Goal: Information Seeking & Learning: Find contact information

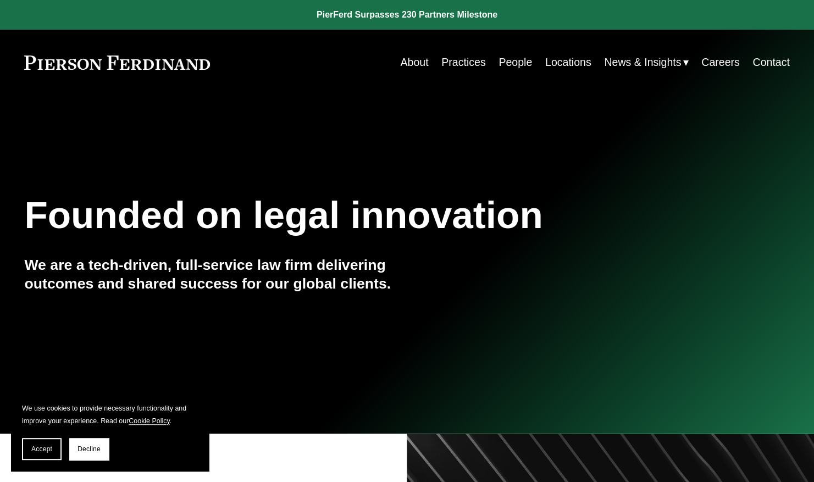
click at [511, 60] on link "People" at bounding box center [515, 62] width 34 height 21
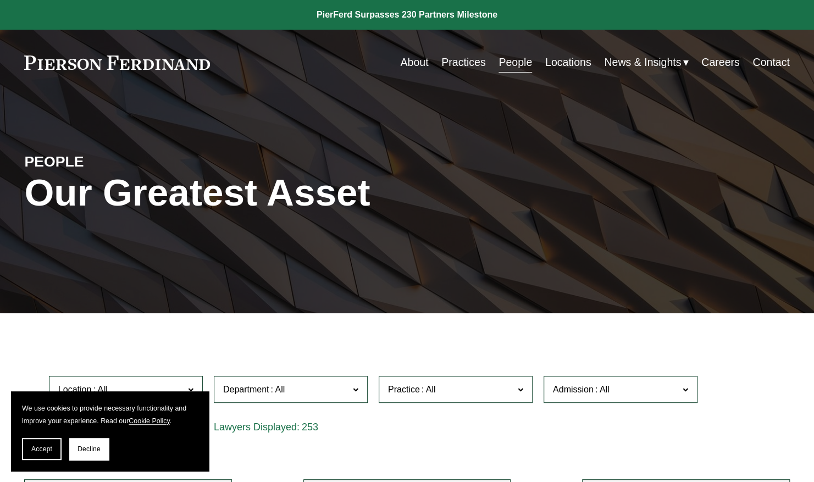
click at [460, 66] on link "Practices" at bounding box center [463, 62] width 44 height 21
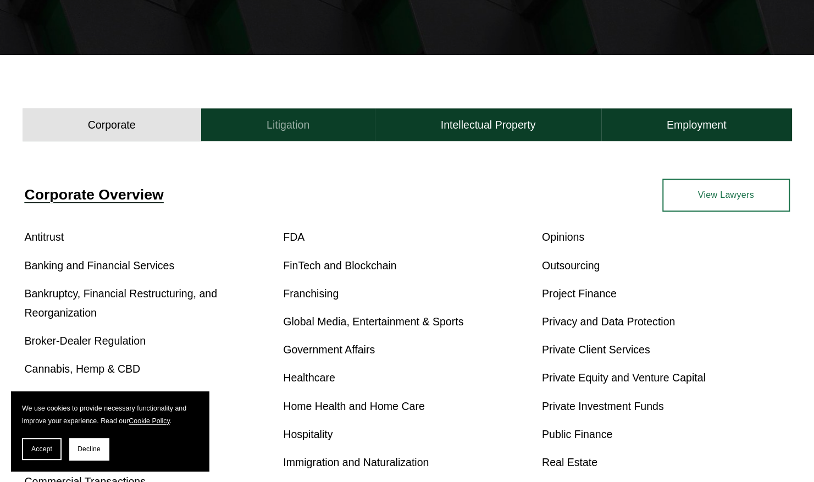
scroll to position [275, 0]
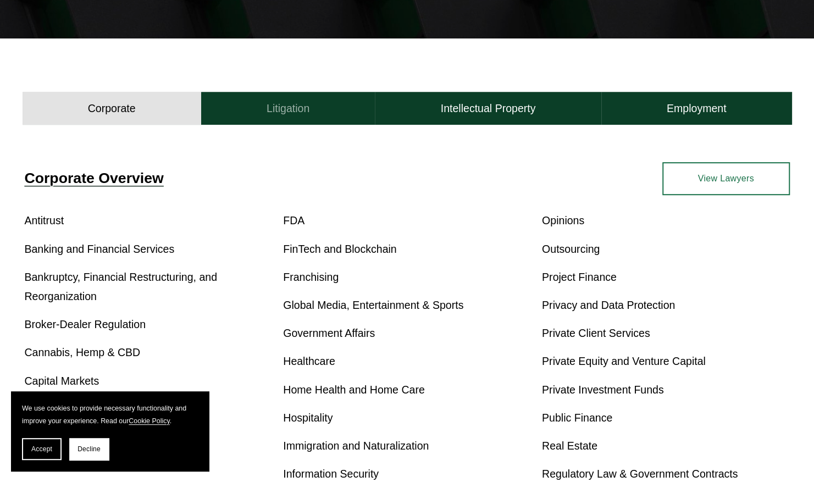
click at [297, 104] on h4 "Litigation" at bounding box center [288, 109] width 43 height 14
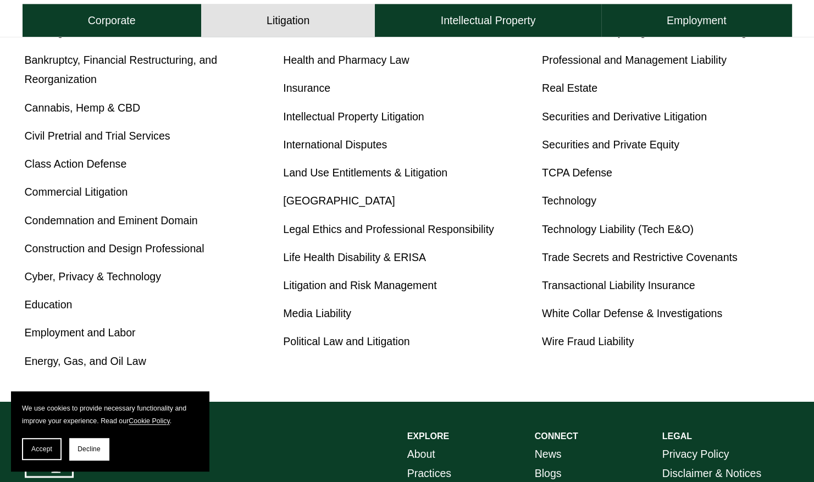
scroll to position [550, 0]
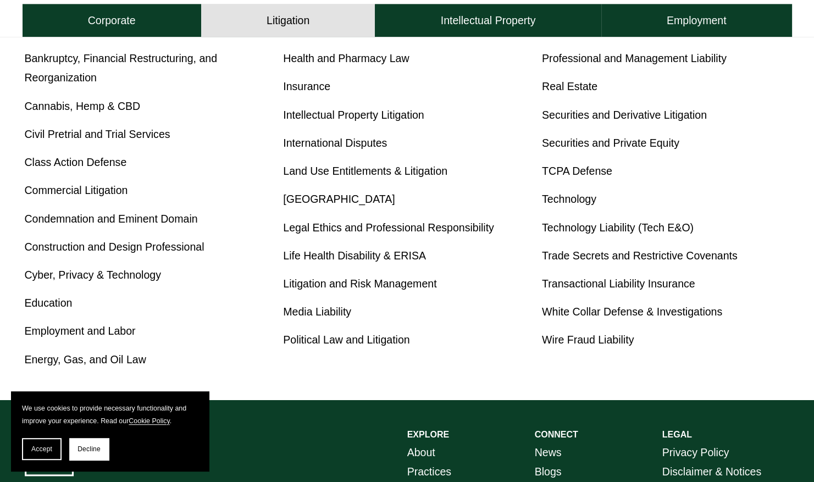
click at [83, 325] on link "Employment and Labor" at bounding box center [79, 331] width 111 height 12
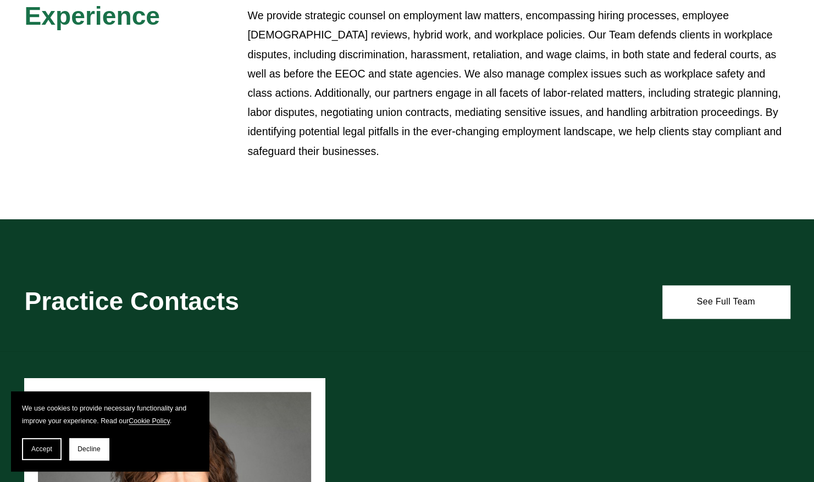
scroll to position [480, 0]
click at [680, 285] on link "See Full Team" at bounding box center [725, 301] width 127 height 33
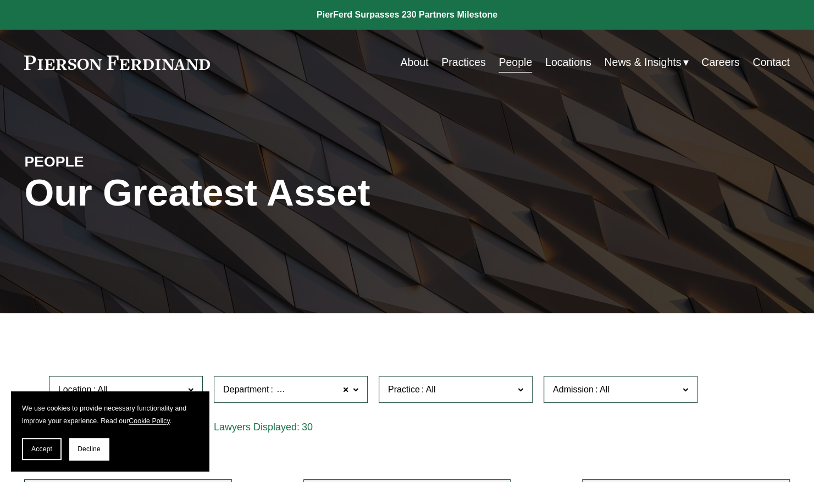
scroll to position [275, 0]
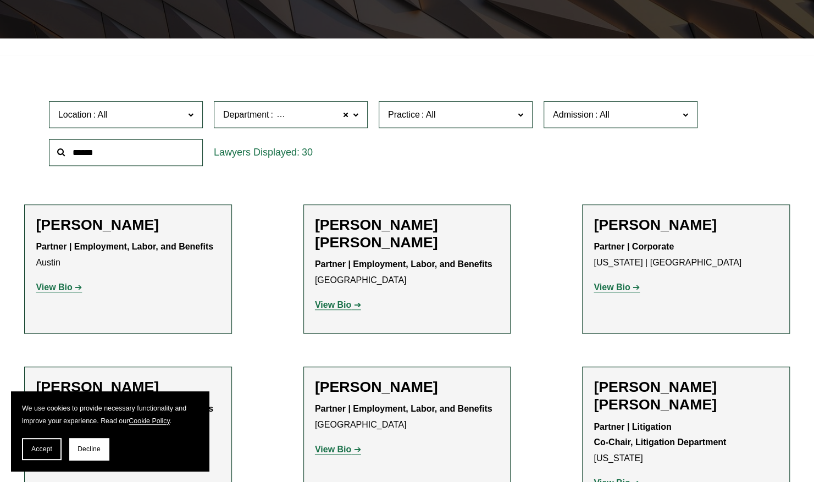
click at [187, 109] on label "Location" at bounding box center [126, 114] width 154 height 27
click at [0, 0] on link "[GEOGRAPHIC_DATA]" at bounding box center [0, 0] width 0 height 0
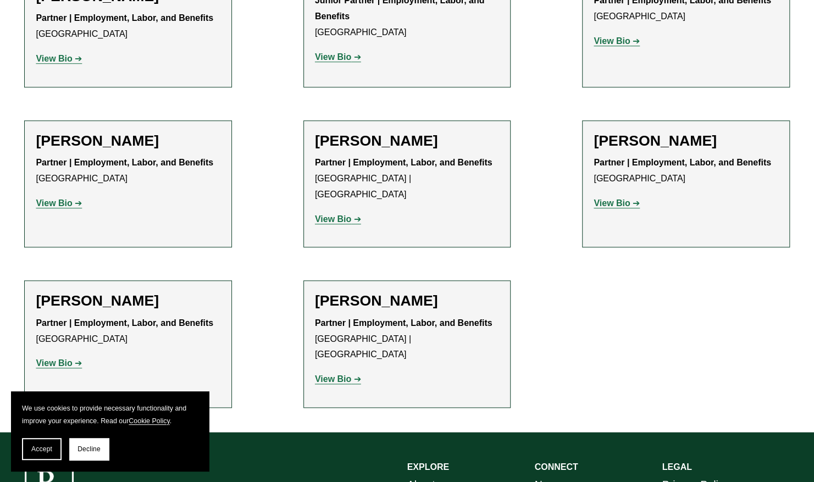
scroll to position [531, 0]
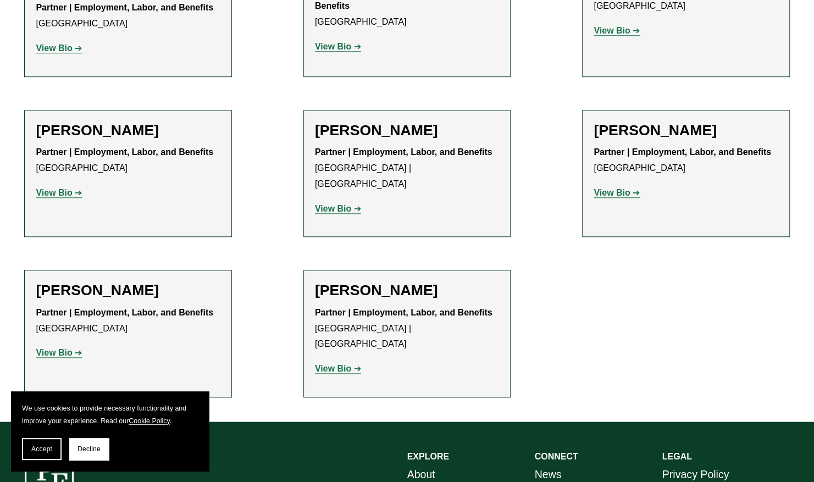
click at [342, 204] on strong "View Bio" at bounding box center [333, 208] width 36 height 9
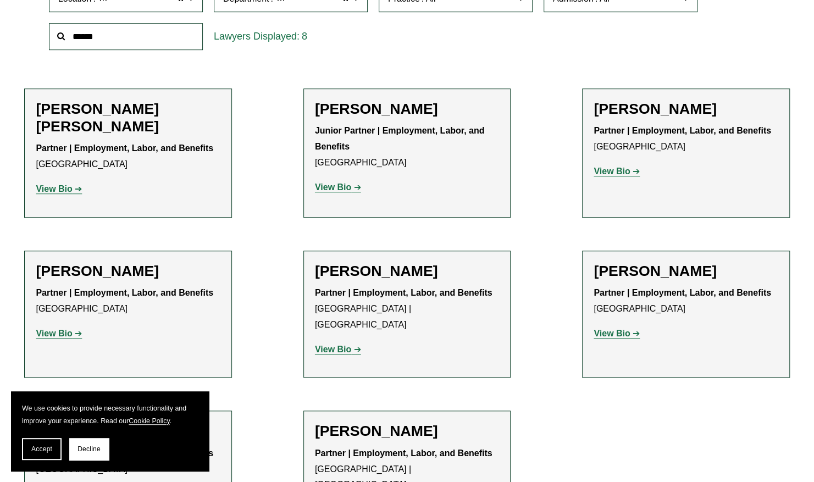
scroll to position [367, 0]
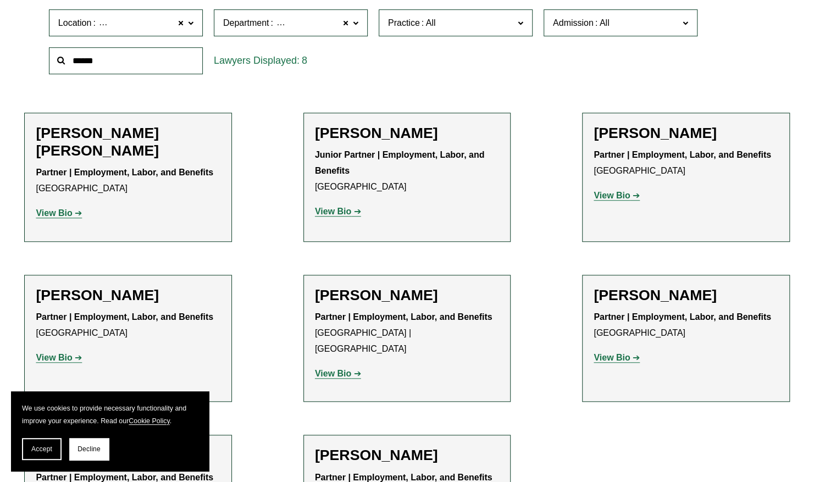
click at [134, 131] on h2 "Giovanni D. Antonucci Di Cesare" at bounding box center [128, 142] width 184 height 36
click at [60, 210] on strong "View Bio" at bounding box center [54, 212] width 36 height 9
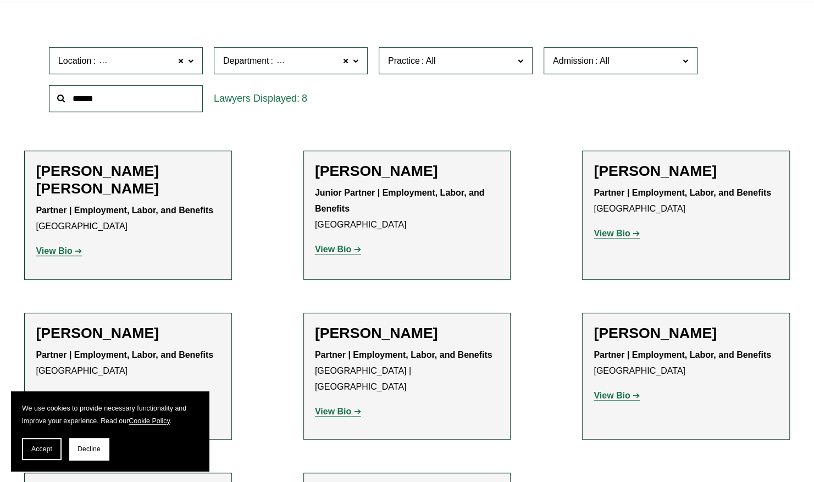
scroll to position [312, 0]
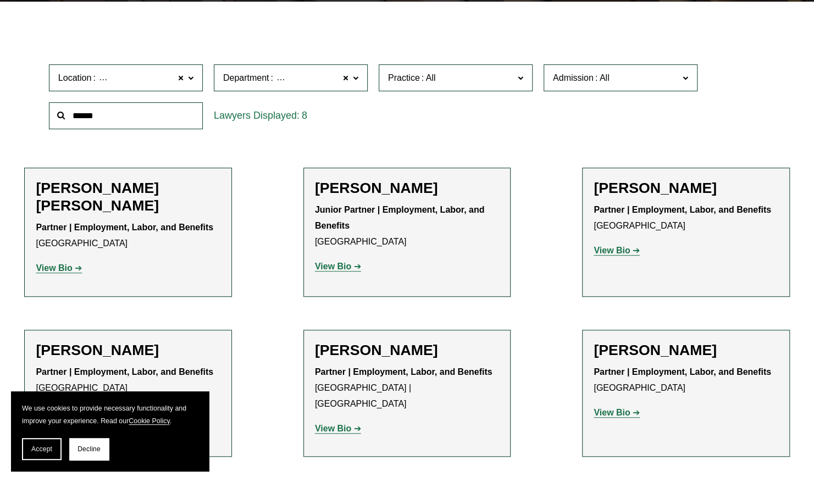
click at [348, 263] on strong "View Bio" at bounding box center [333, 266] width 36 height 9
click at [632, 252] on link "View Bio" at bounding box center [616, 250] width 46 height 9
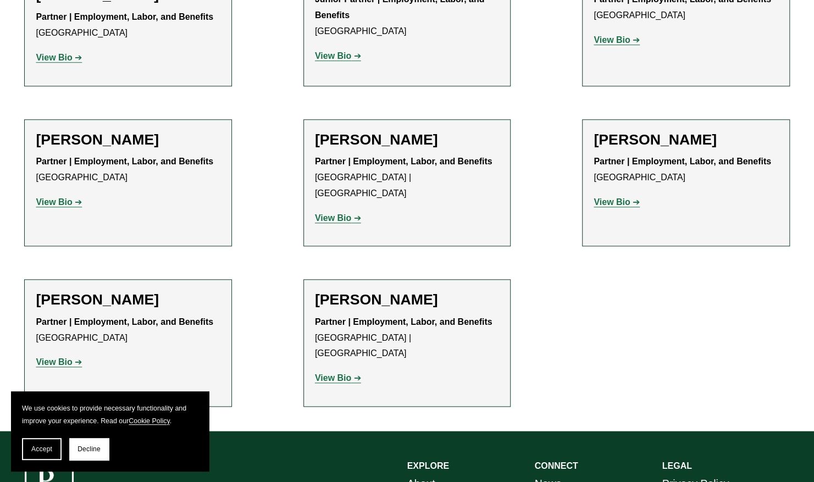
scroll to position [641, 0]
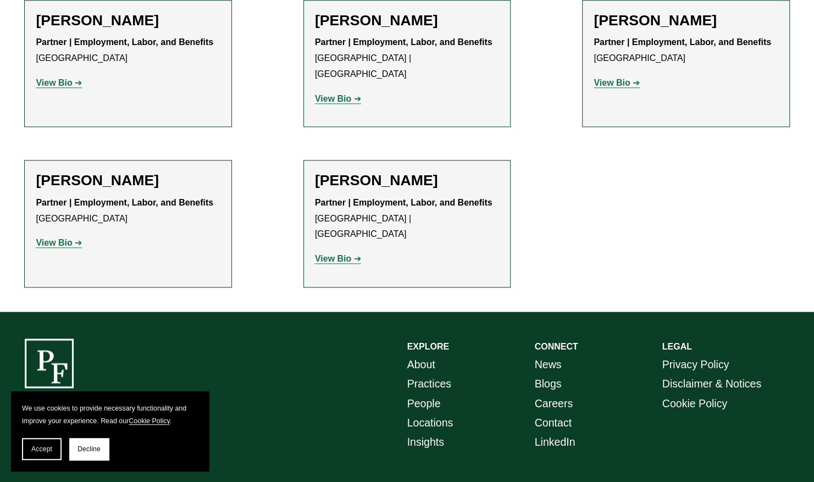
click at [68, 238] on strong "View Bio" at bounding box center [54, 242] width 36 height 9
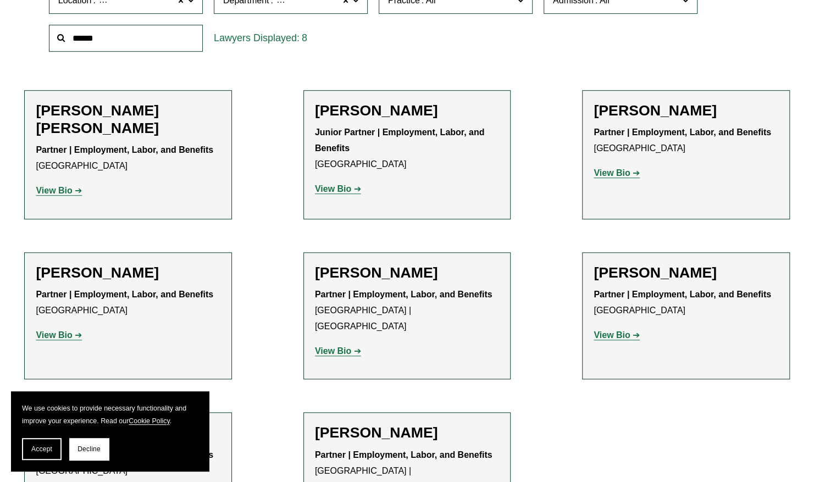
scroll to position [421, 0]
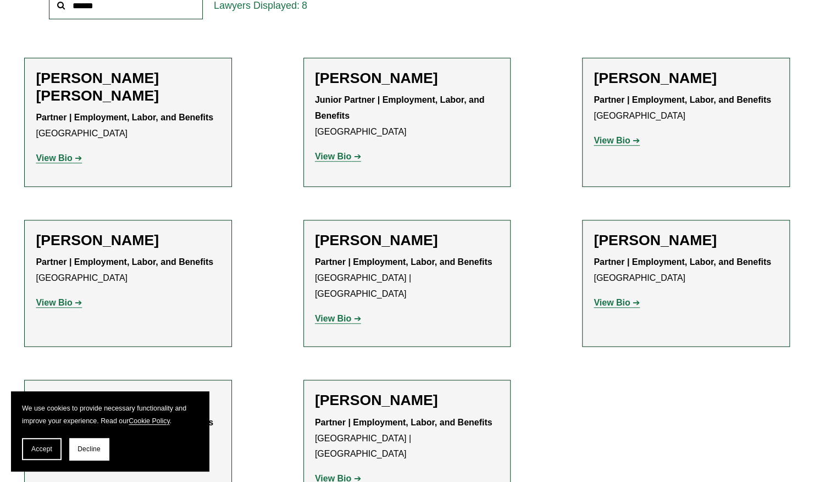
click at [615, 304] on strong "View Bio" at bounding box center [611, 302] width 36 height 9
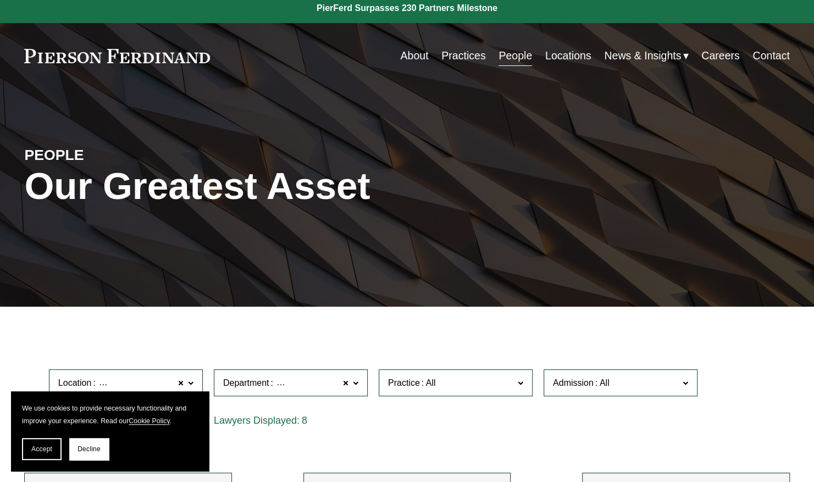
scroll to position [0, 0]
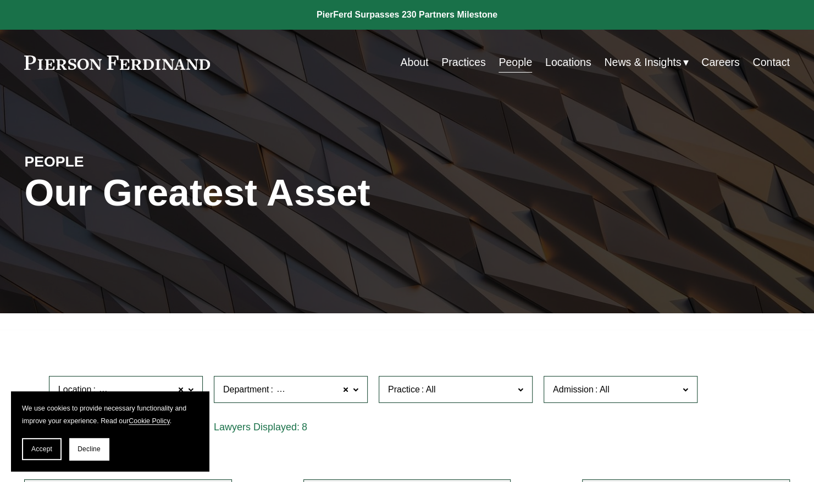
click at [423, 65] on link "About" at bounding box center [414, 62] width 28 height 21
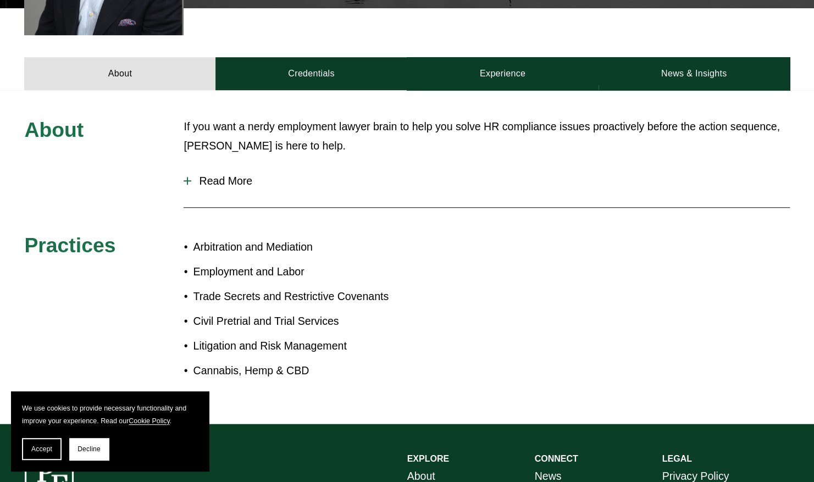
scroll to position [440, 0]
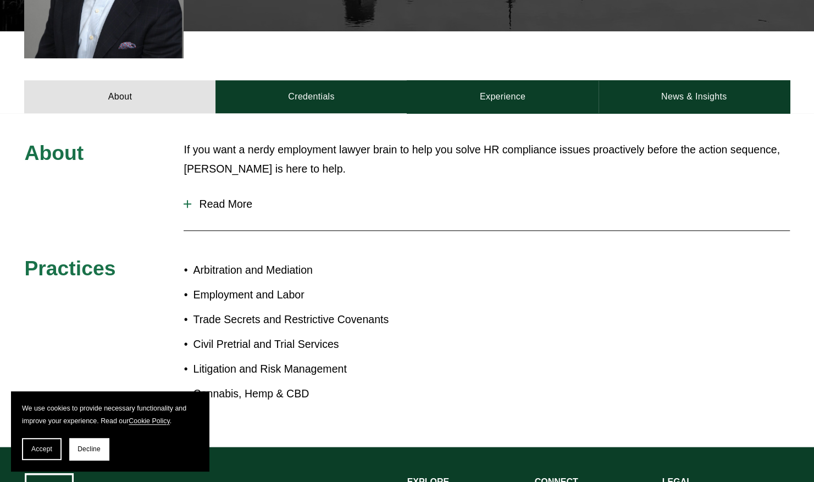
click at [232, 198] on span "Read More" at bounding box center [490, 204] width 598 height 13
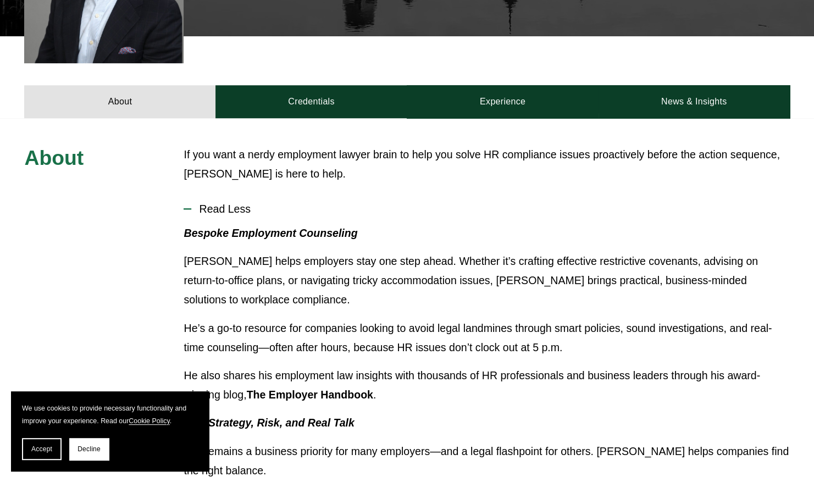
scroll to position [361, 0]
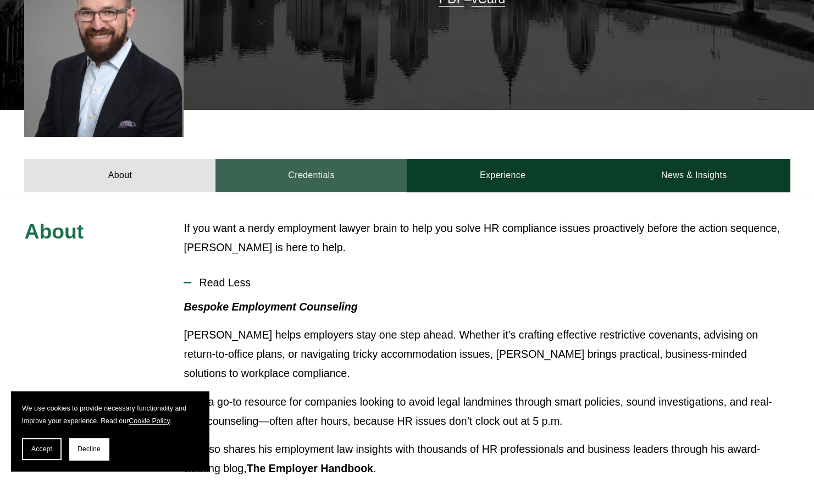
click at [314, 159] on link "Credentials" at bounding box center [310, 175] width 191 height 33
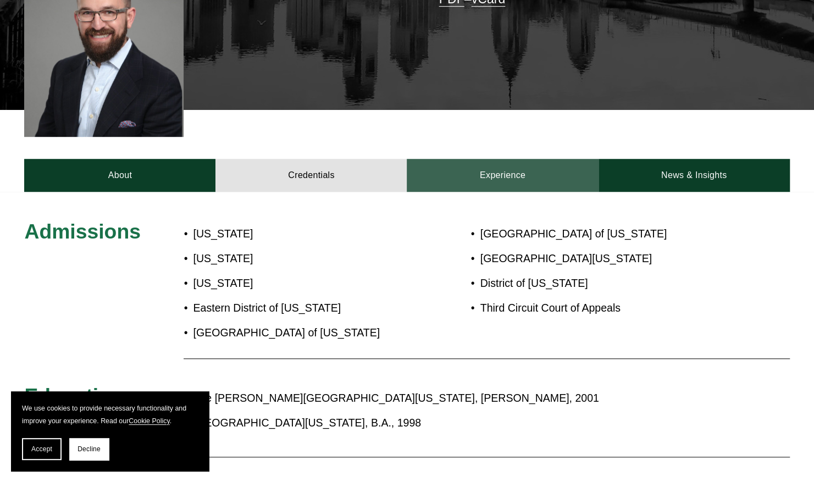
click at [471, 159] on link "Experience" at bounding box center [502, 175] width 191 height 33
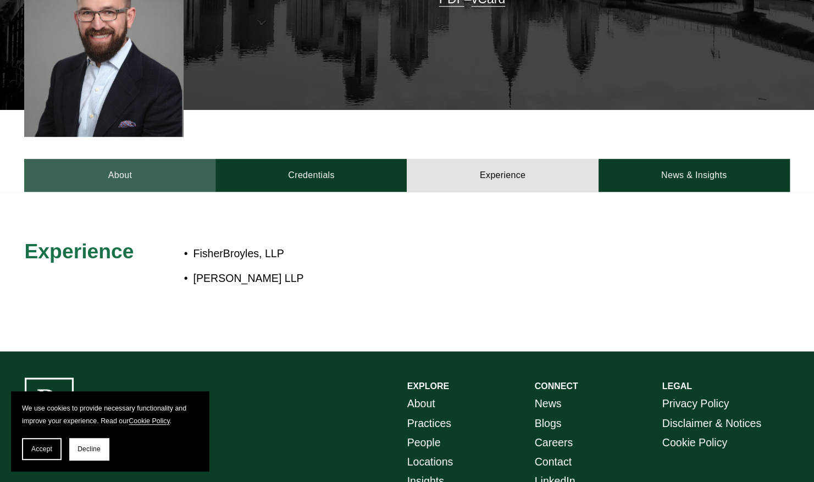
click at [132, 159] on link "About" at bounding box center [119, 175] width 191 height 33
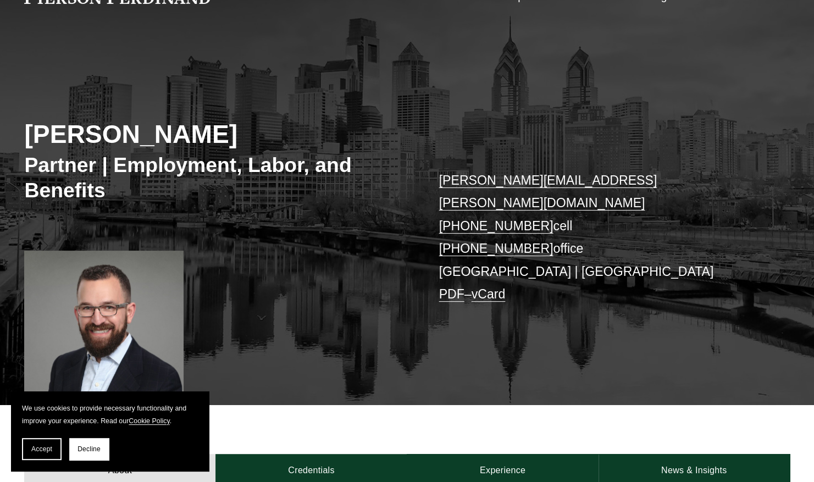
scroll to position [31, 0]
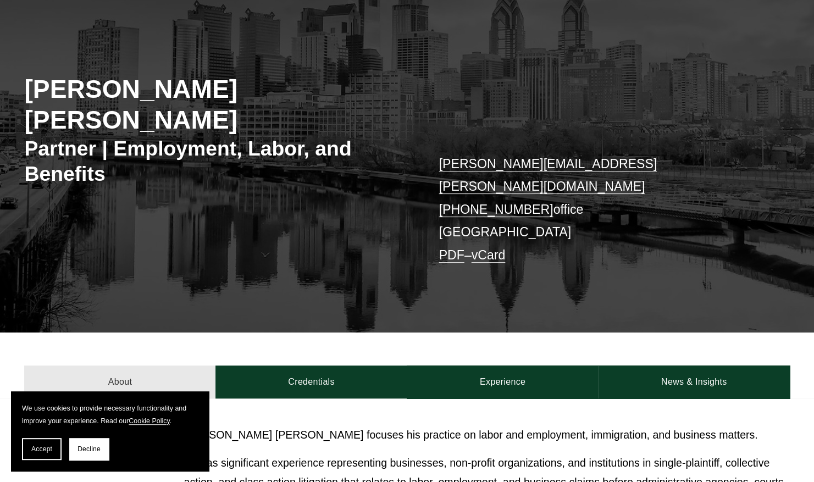
scroll to position [110, 0]
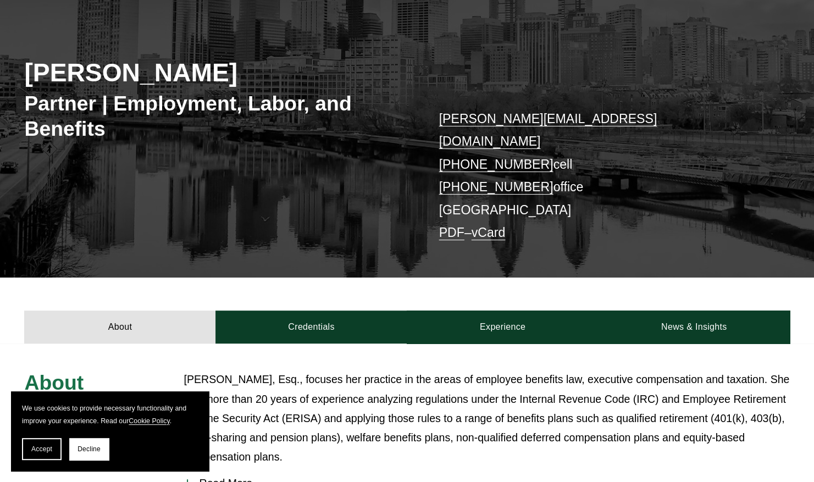
scroll to position [220, 0]
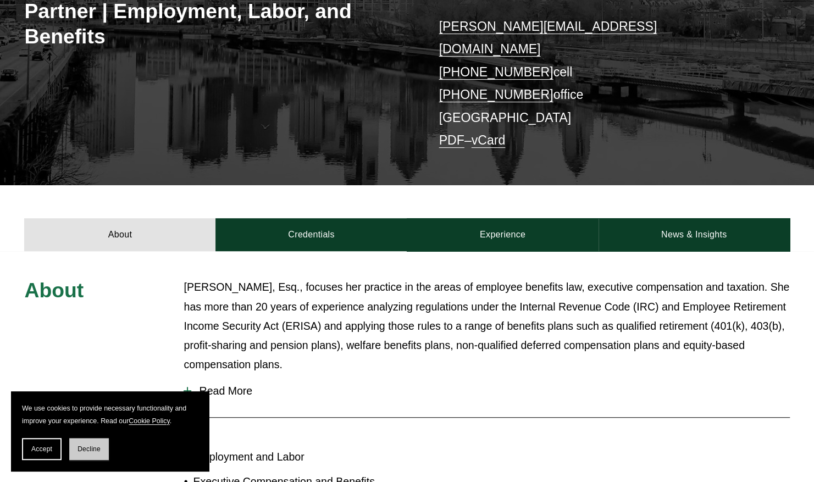
click at [97, 440] on button "Decline" at bounding box center [89, 449] width 40 height 22
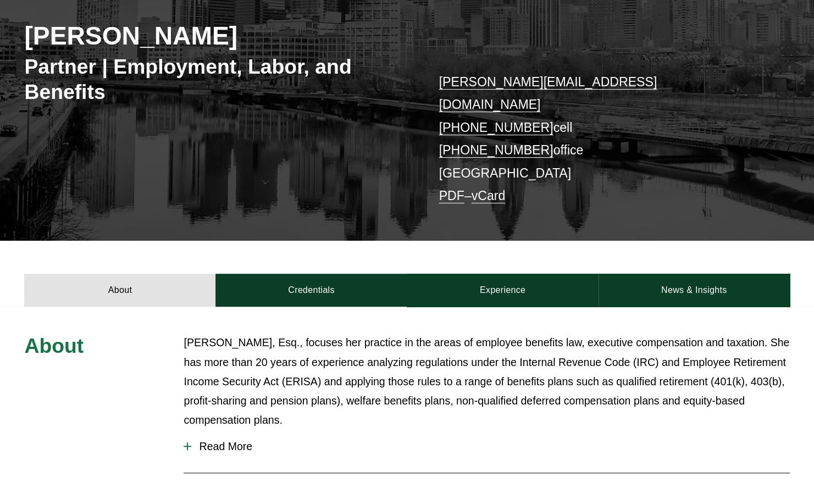
scroll to position [110, 0]
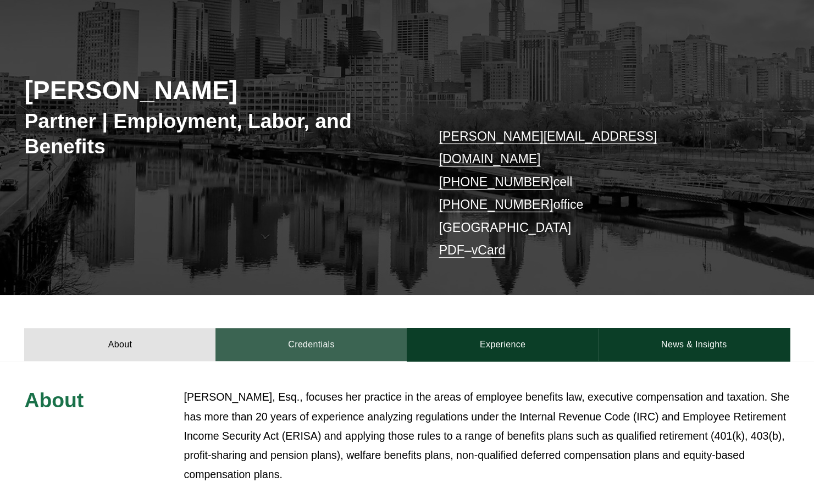
click at [341, 328] on link "Credentials" at bounding box center [310, 344] width 191 height 33
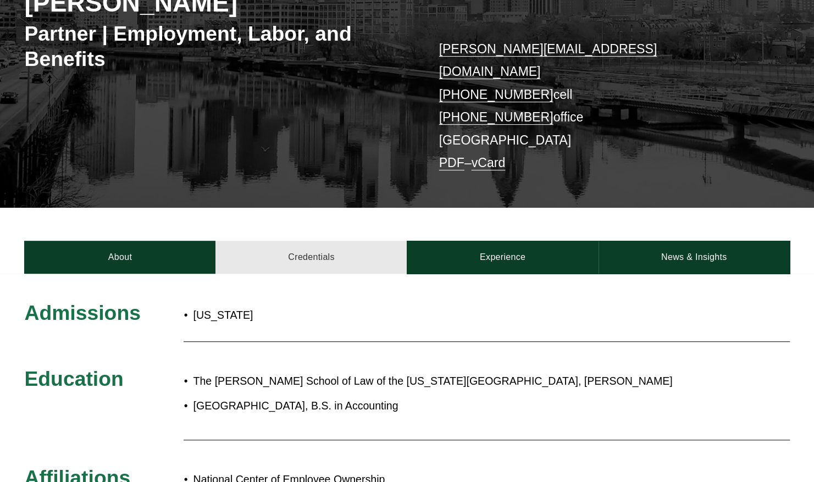
scroll to position [220, 0]
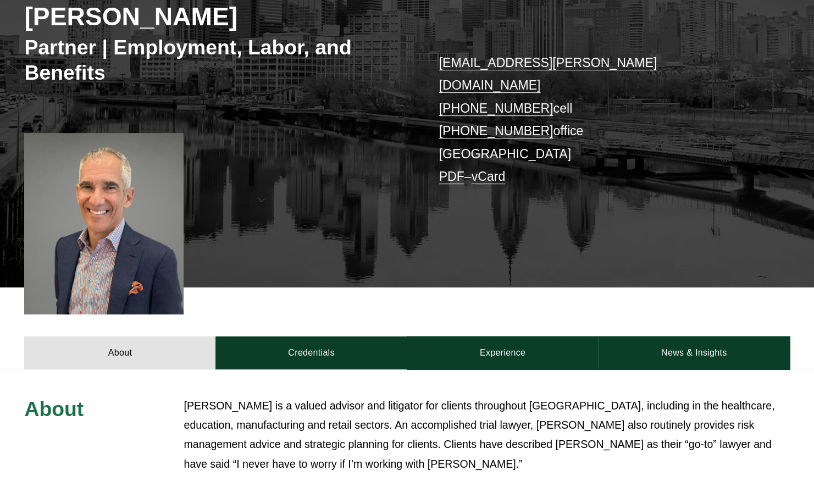
scroll to position [182, 0]
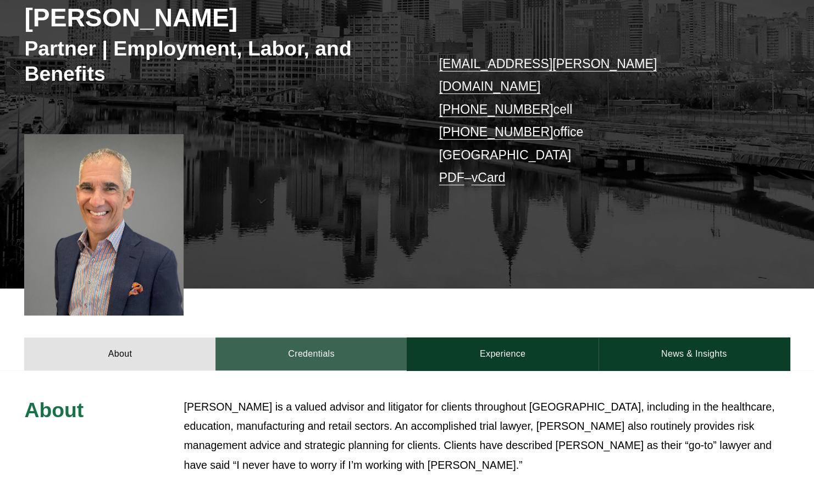
click at [351, 337] on link "Credentials" at bounding box center [310, 353] width 191 height 33
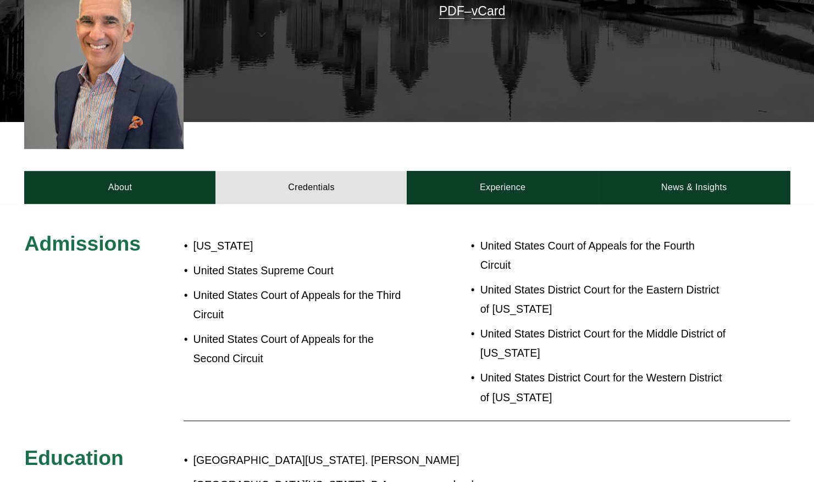
scroll to position [347, 0]
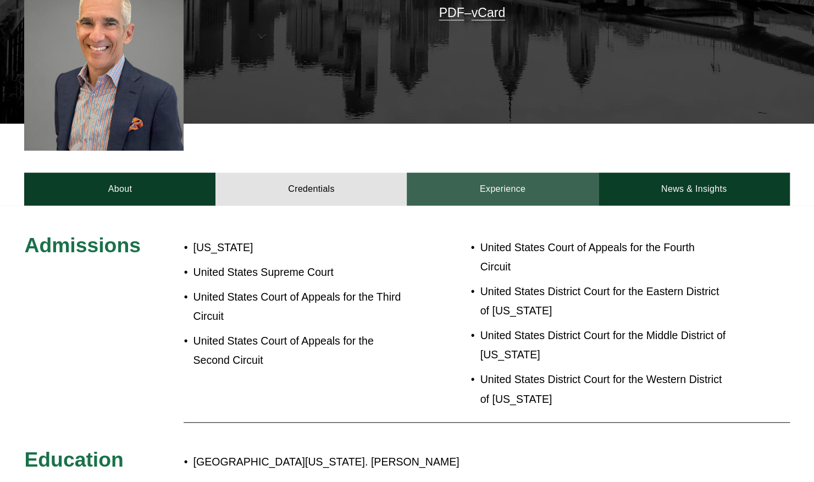
click at [535, 176] on link "Experience" at bounding box center [502, 189] width 191 height 33
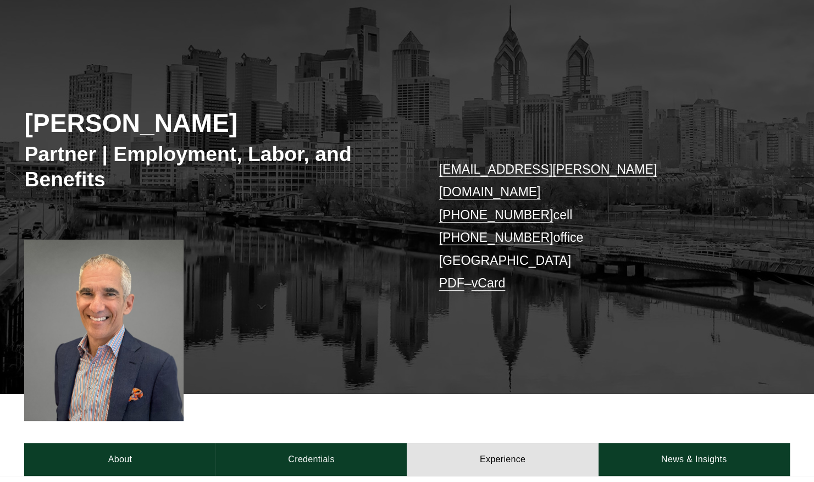
scroll to position [73, 0]
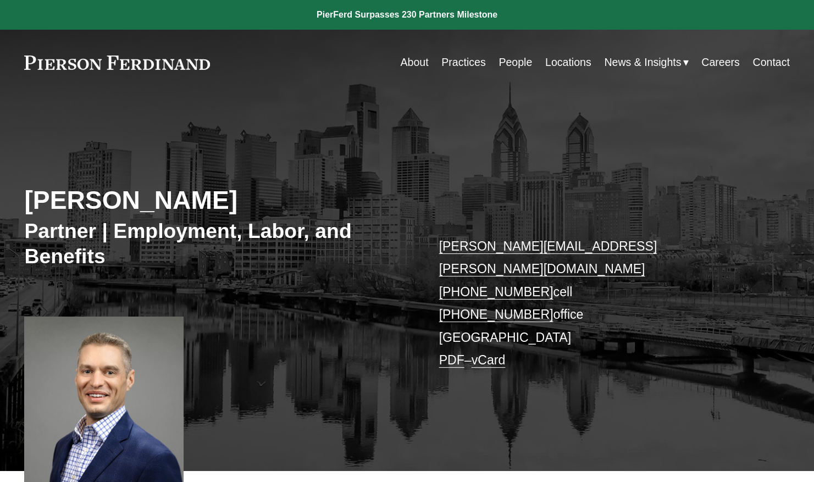
scroll to position [330, 0]
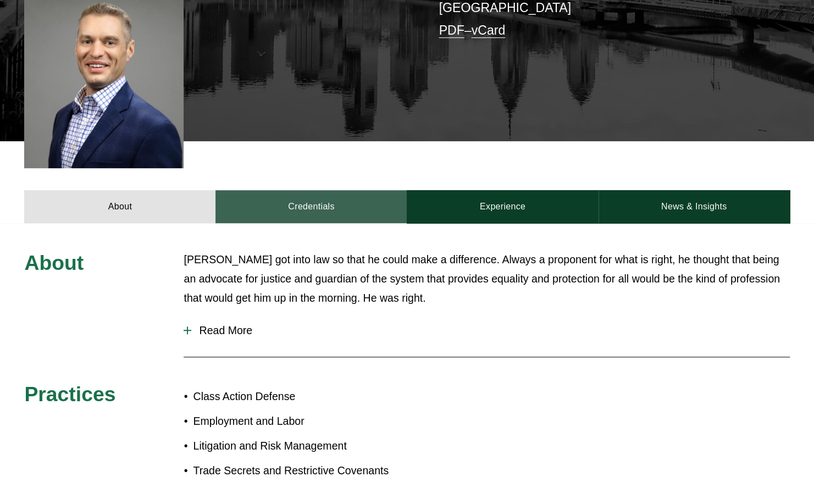
click at [303, 190] on link "Credentials" at bounding box center [310, 206] width 191 height 33
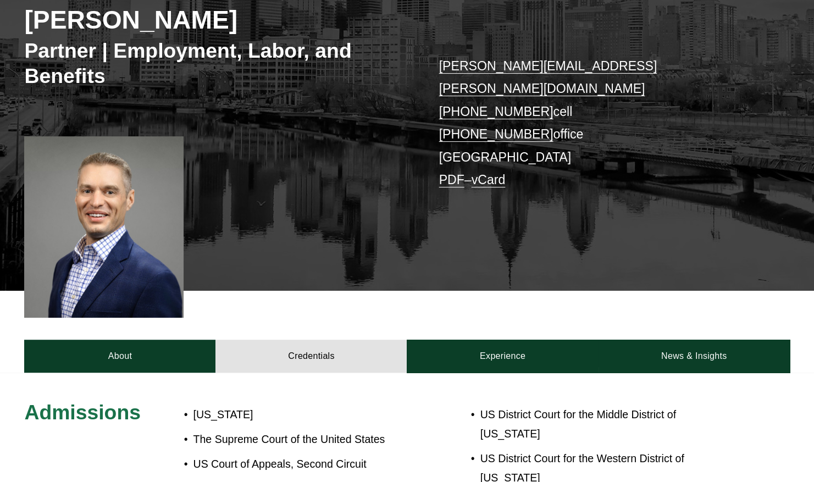
scroll to position [165, 0]
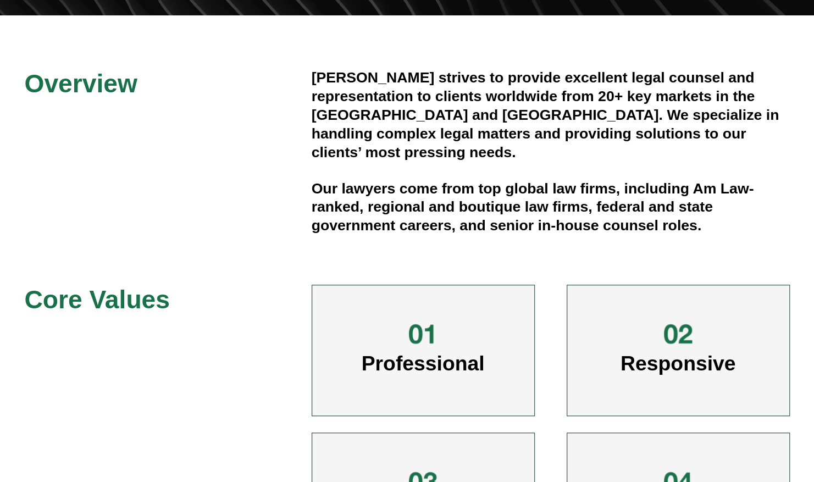
scroll to position [107, 0]
